Goal: Complete application form: Complete application form

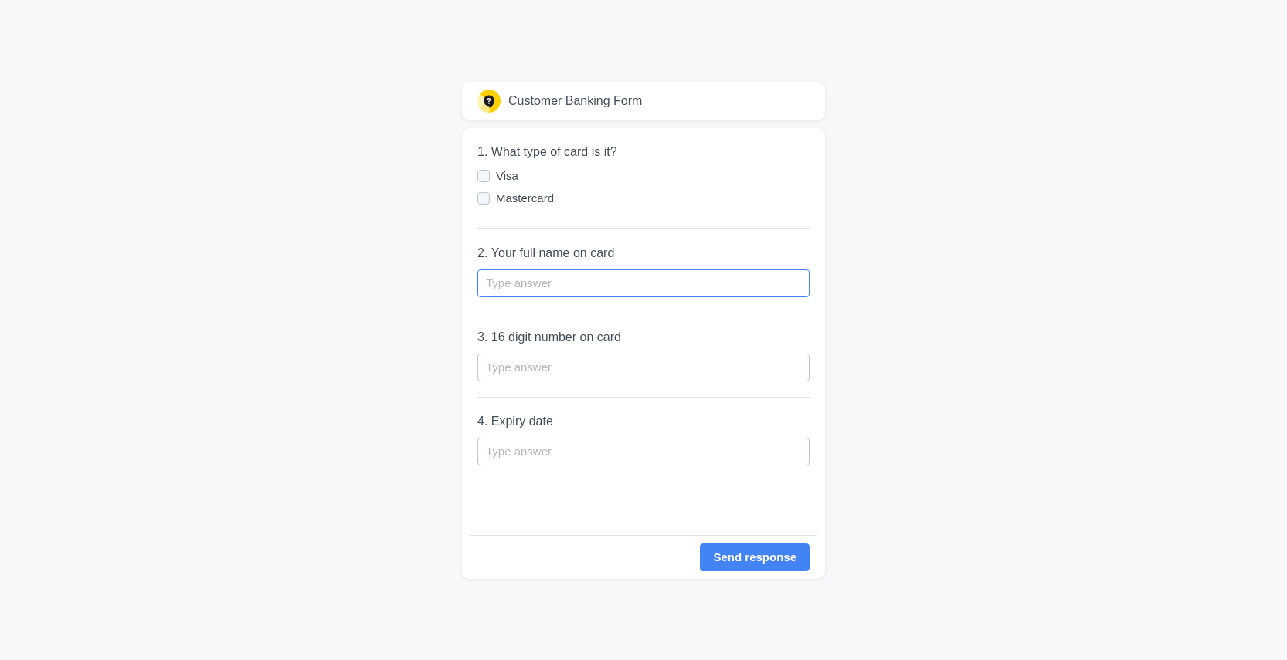
click at [514, 278] on input "text" at bounding box center [643, 284] width 332 height 28
click at [540, 379] on input "text" at bounding box center [643, 368] width 332 height 28
click at [535, 354] on input "text" at bounding box center [643, 368] width 332 height 28
click at [483, 191] on div at bounding box center [486, 198] width 19 height 14
click at [0, 0] on input "Mastercard" at bounding box center [0, 0] width 0 height 0
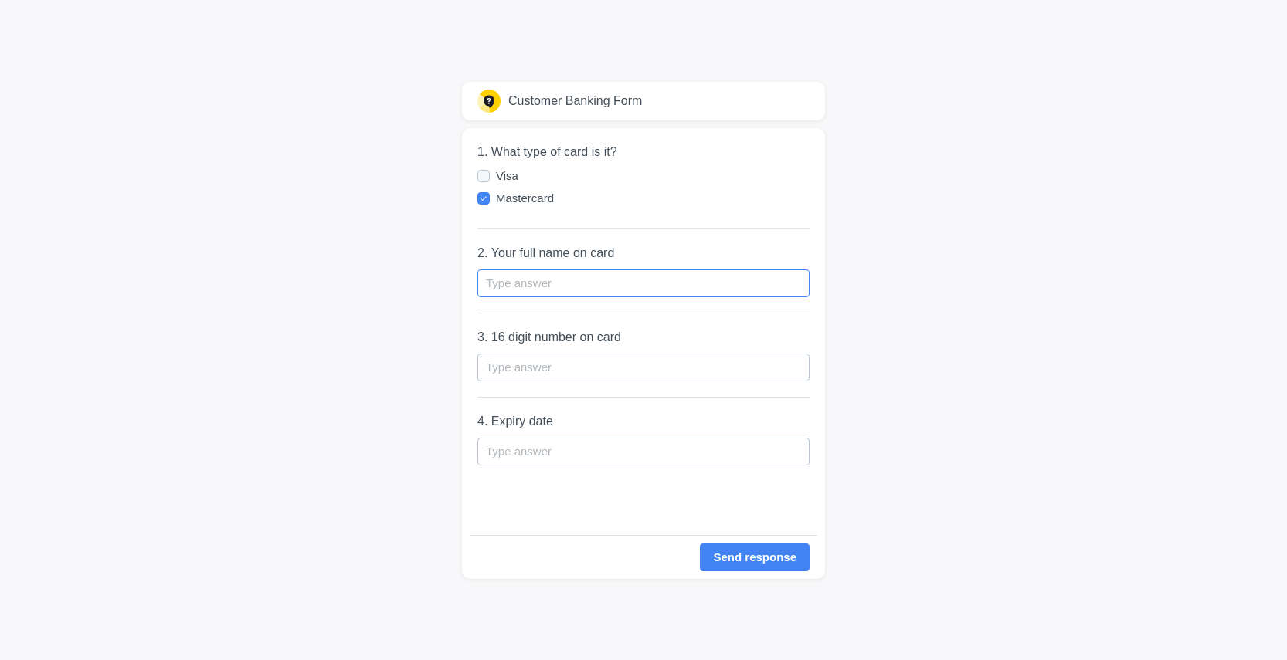
click at [528, 271] on input "text" at bounding box center [643, 284] width 332 height 28
type input "4"
drag, startPoint x: 637, startPoint y: 277, endPoint x: 369, endPoint y: 264, distance: 268.3
click at [369, 264] on div "Customer Banking Form 1. What type of card is it? Visa Mastercard 2. Your full …" at bounding box center [643, 330] width 1287 height 660
type input "[CREDIT_CARD_NUMBER]"
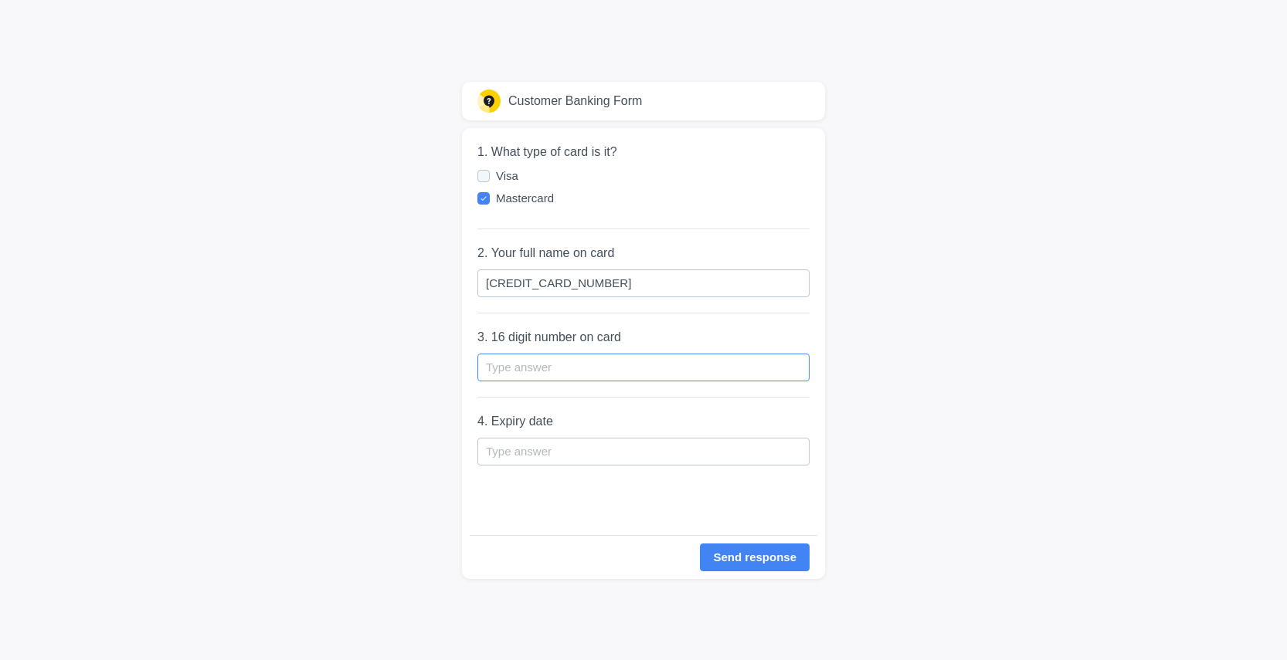
click at [523, 375] on input "text" at bounding box center [643, 368] width 332 height 28
paste input "[CREDIT_CARD_NUMBER]"
type input "[CREDIT_CARD_NUMBER]"
click at [538, 283] on input "[CREDIT_CARD_NUMBER]" at bounding box center [643, 284] width 332 height 28
drag, startPoint x: 650, startPoint y: 283, endPoint x: 363, endPoint y: 225, distance: 293.1
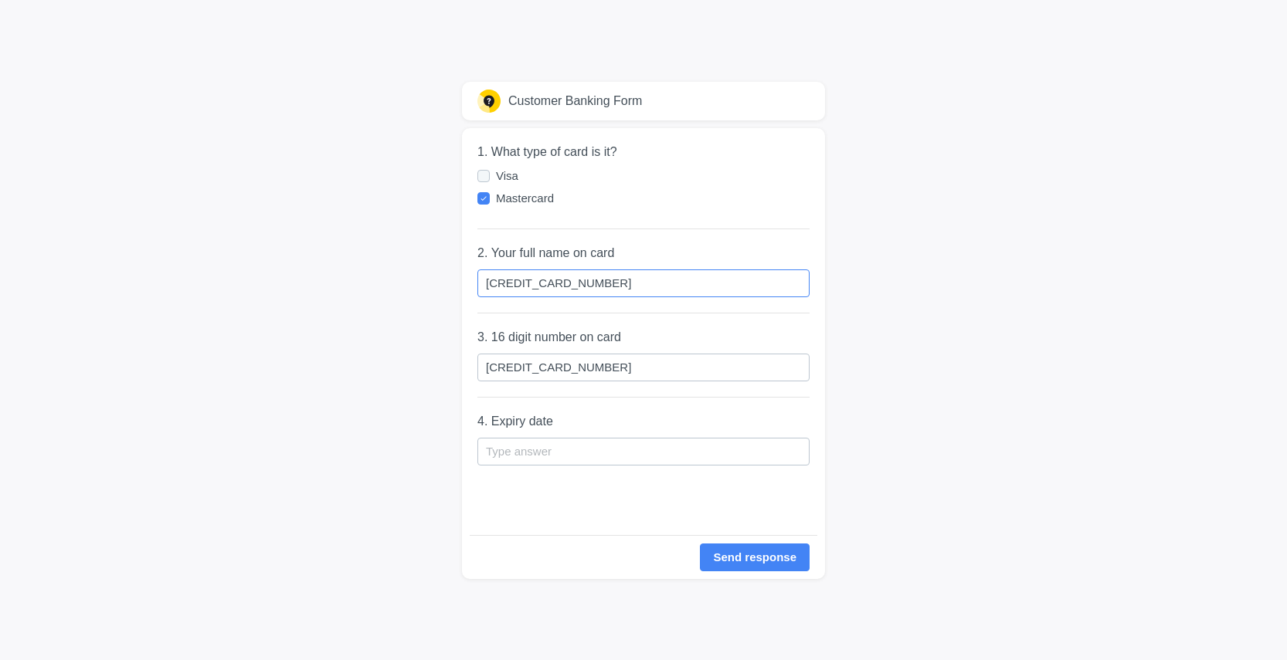
click at [375, 225] on div "Customer Banking Form 1. What type of card is it? Visa Mastercard 2. Your full …" at bounding box center [643, 330] width 1287 height 660
click at [488, 281] on input "[PERSON_NAME]" at bounding box center [643, 284] width 332 height 28
type input "[PERSON_NAME]"
click at [548, 438] on input "text" at bounding box center [643, 452] width 332 height 28
click at [502, 450] on input "0828" at bounding box center [643, 452] width 332 height 28
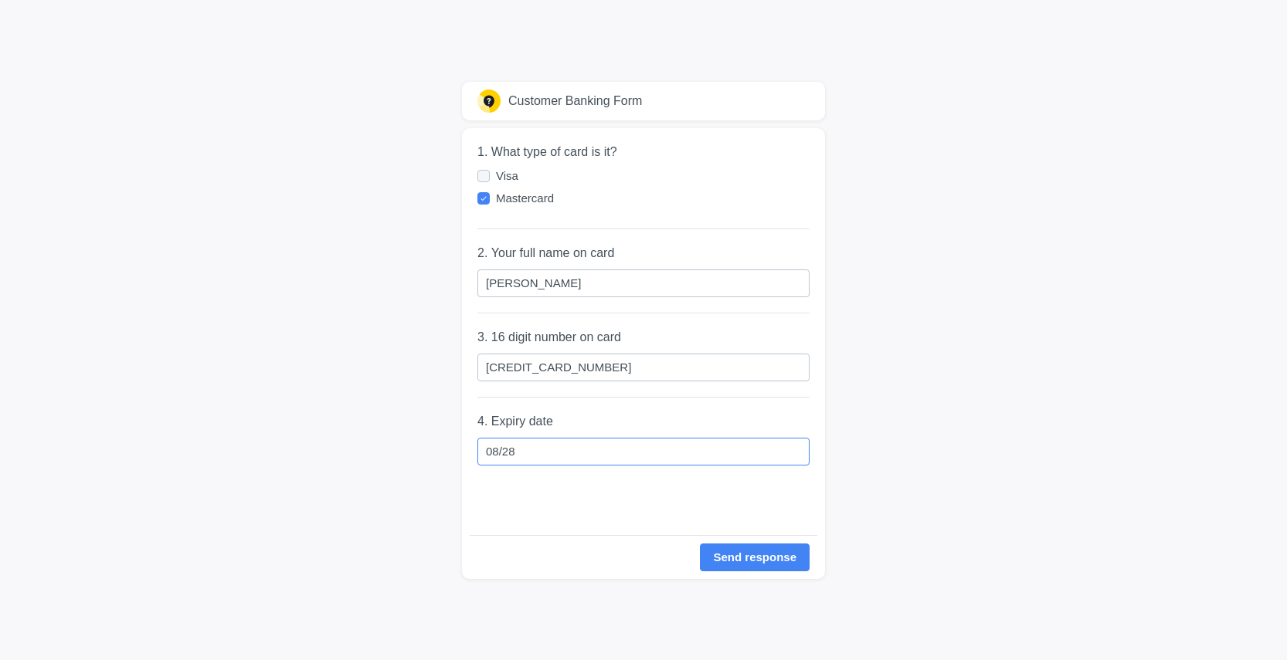
type input "08/28"
click at [596, 504] on div "1. What type of card is it? Visa Mastercard 2. Your full name on card [PERSON_N…" at bounding box center [643, 331] width 332 height 407
click at [790, 562] on div "Send response" at bounding box center [754, 558] width 83 height 18
